Goal: Transaction & Acquisition: Obtain resource

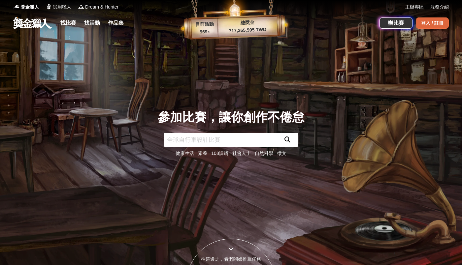
click at [441, 21] on div "登入 / 註冊" at bounding box center [431, 22] width 33 height 11
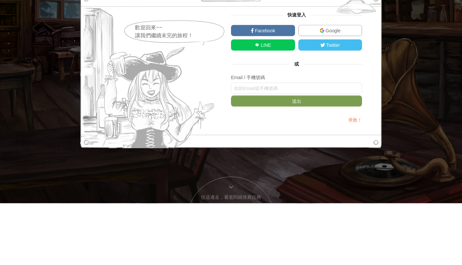
click at [345, 96] on link "Google" at bounding box center [330, 92] width 64 height 11
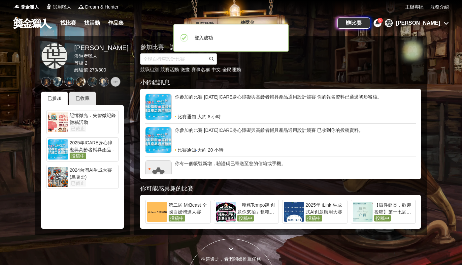
click at [437, 25] on div "[PERSON_NAME]" at bounding box center [418, 23] width 44 height 8
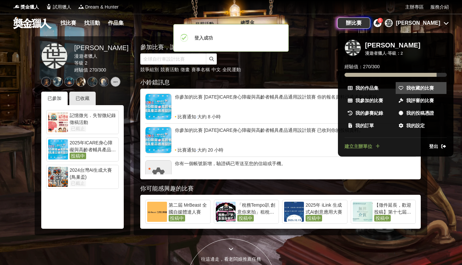
click at [423, 91] on span "我收藏的比賽" at bounding box center [420, 88] width 28 height 7
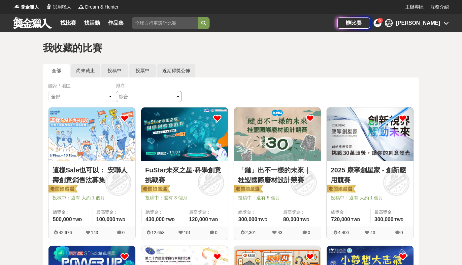
click at [145, 97] on select "綜合 熱門 獎金 截止 最新" at bounding box center [149, 96] width 66 height 11
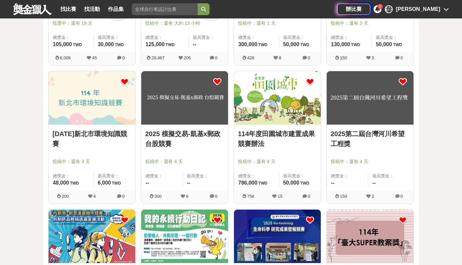
scroll to position [314, 0]
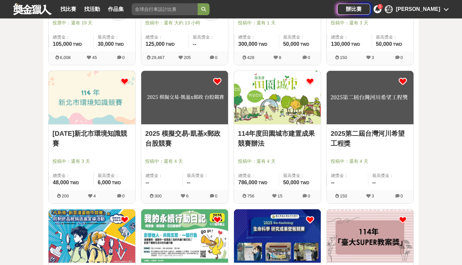
click at [406, 82] on icon at bounding box center [402, 81] width 8 height 8
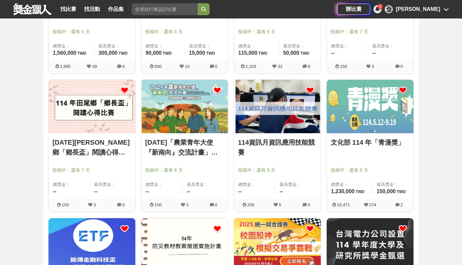
scroll to position [717, 0]
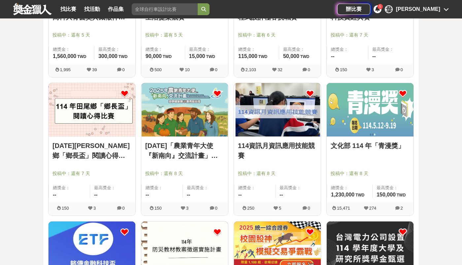
click at [373, 119] on img at bounding box center [369, 109] width 87 height 53
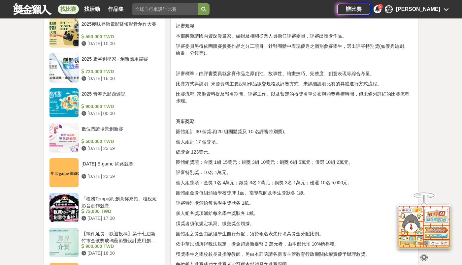
scroll to position [598, 0]
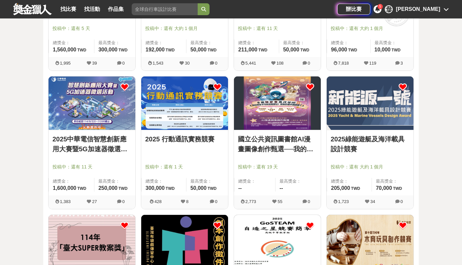
scroll to position [1140, 0]
click at [266, 108] on img at bounding box center [277, 102] width 87 height 53
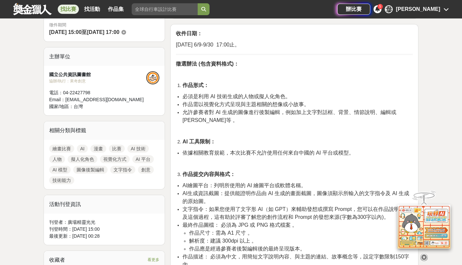
scroll to position [223, 0]
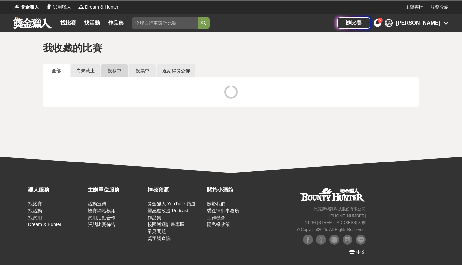
click at [109, 69] on link "投稿中" at bounding box center [114, 71] width 26 height 14
click at [88, 68] on link "尚未截止" at bounding box center [85, 71] width 28 height 14
click at [63, 65] on link "全部" at bounding box center [56, 71] width 26 height 14
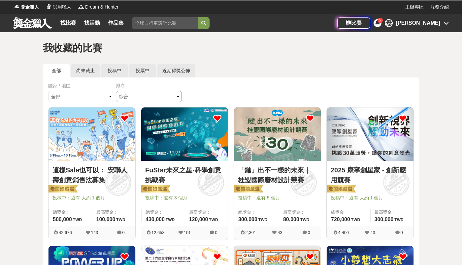
click at [133, 97] on select "綜合 熱門 獎金 截止 最新" at bounding box center [149, 96] width 66 height 11
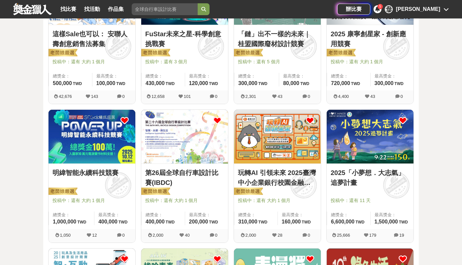
scroll to position [138, 0]
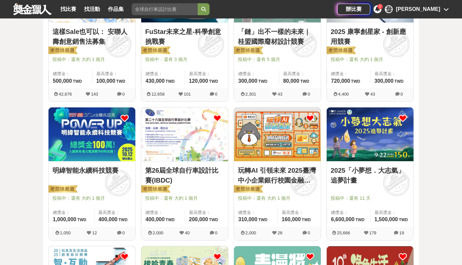
click at [174, 132] on img at bounding box center [184, 133] width 87 height 53
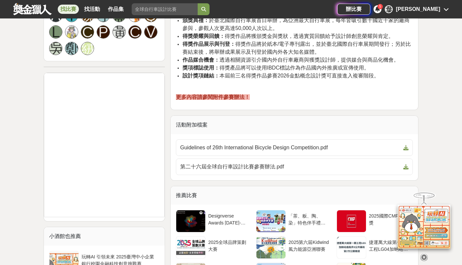
scroll to position [520, 0]
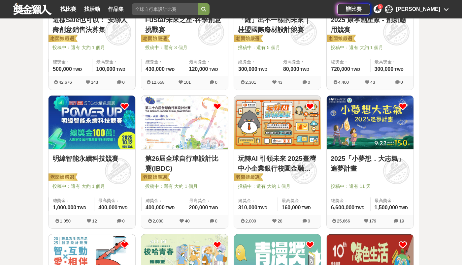
scroll to position [150, 0]
click at [98, 131] on img at bounding box center [91, 122] width 87 height 53
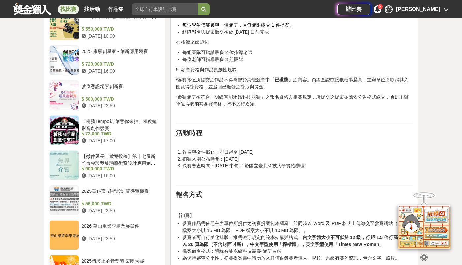
scroll to position [793, 0]
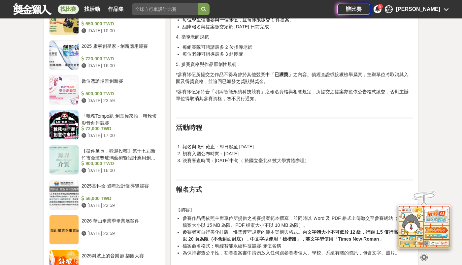
click at [410, 44] on li "每組團隊可聘請最多 2 位指導老師" at bounding box center [297, 47] width 230 height 7
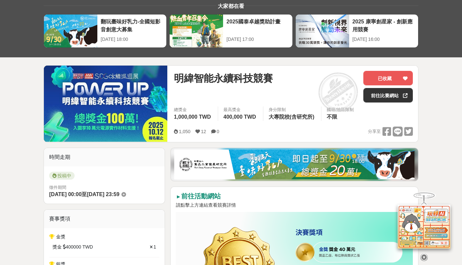
scroll to position [0, 0]
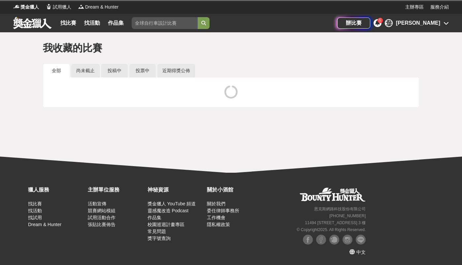
click at [438, 24] on div "[PERSON_NAME]" at bounding box center [418, 23] width 44 height 8
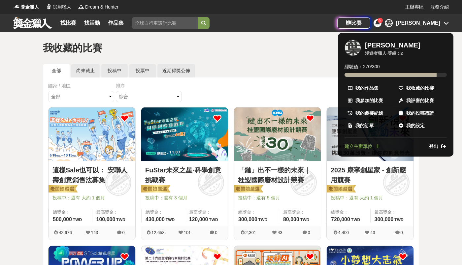
click at [439, 25] on div at bounding box center [231, 132] width 462 height 265
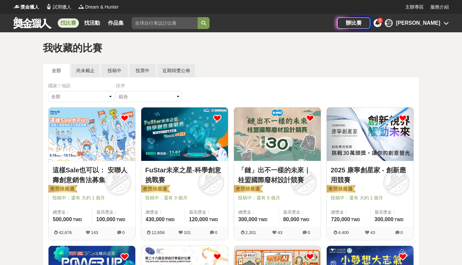
click at [72, 22] on link "找比賽" at bounding box center [68, 22] width 21 height 9
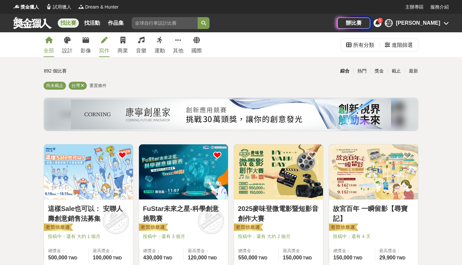
click at [104, 46] on link "寫作" at bounding box center [104, 44] width 11 height 25
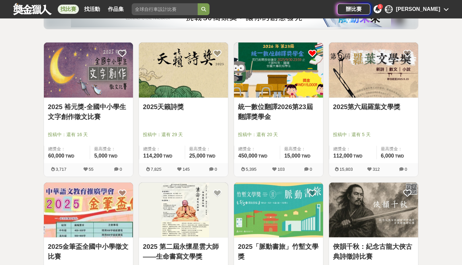
scroll to position [101, 0]
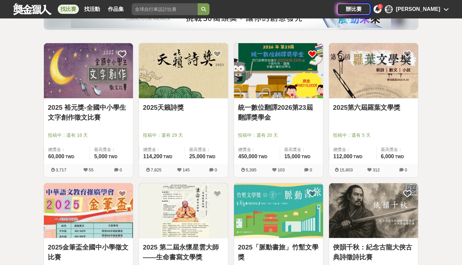
click at [201, 96] on img at bounding box center [183, 70] width 89 height 55
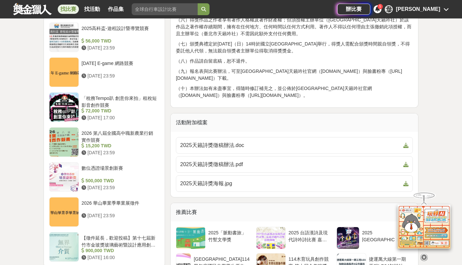
scroll to position [765, 0]
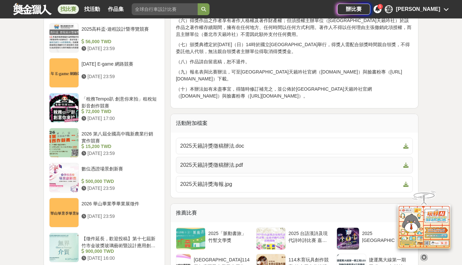
click at [195, 161] on span "2025天籟詩獎徵稿辦法.pdf" at bounding box center [290, 165] width 220 height 8
click at [412, 157] on link "2025天籟詩獎徵稿辦法.pdf" at bounding box center [294, 165] width 237 height 16
